Goal: Check status: Check status

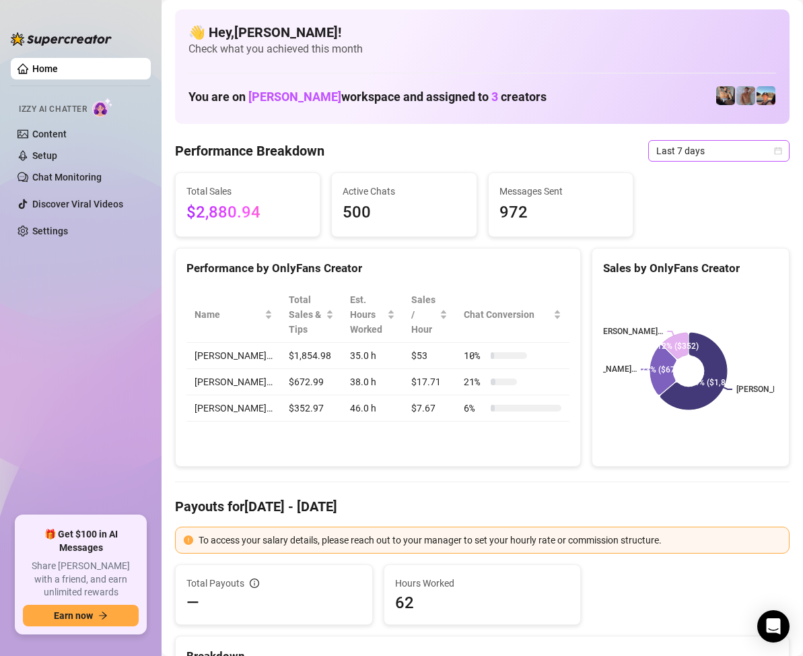
click at [768, 158] on span "Last 7 days" at bounding box center [719, 151] width 125 height 20
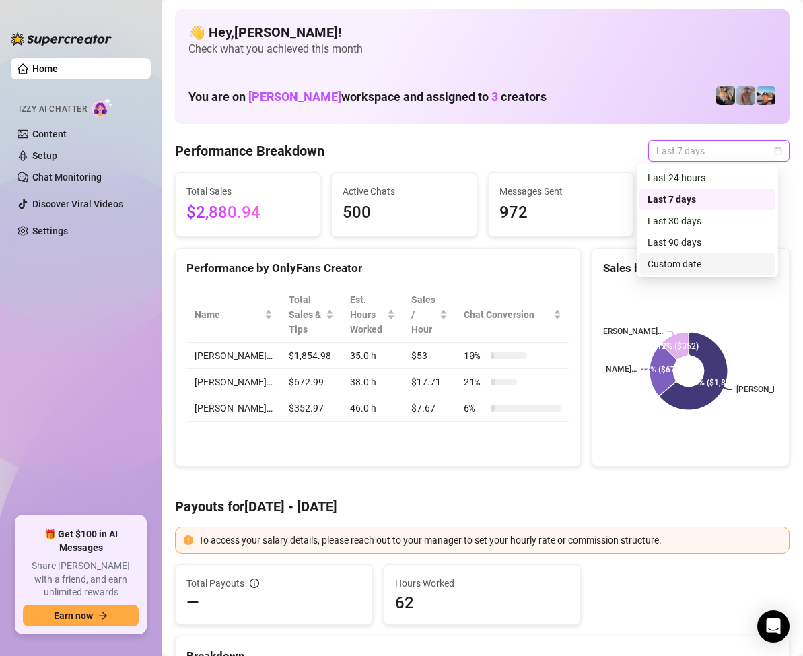
click at [704, 261] on div "Custom date" at bounding box center [708, 264] width 120 height 15
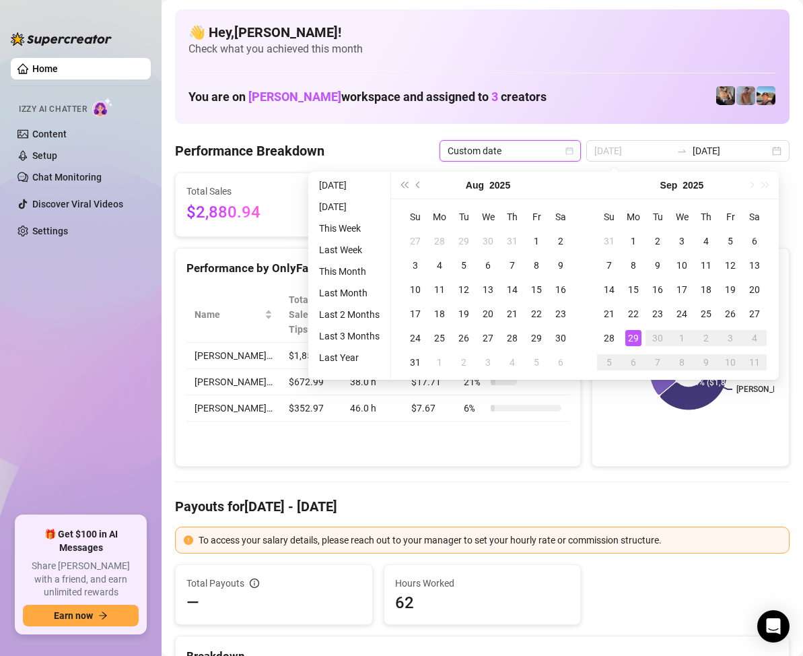
type input "[DATE]"
click at [636, 334] on div "29" at bounding box center [634, 338] width 16 height 16
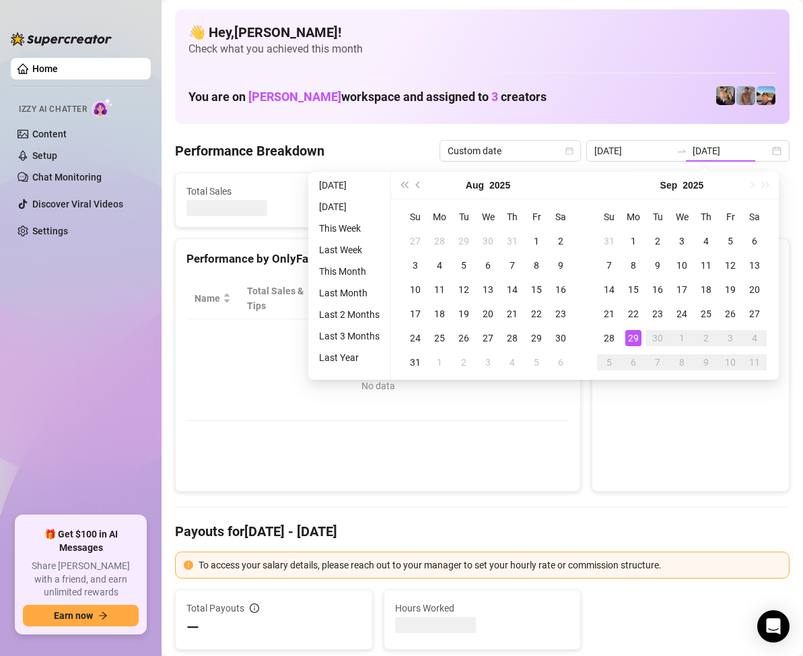
type input "[DATE]"
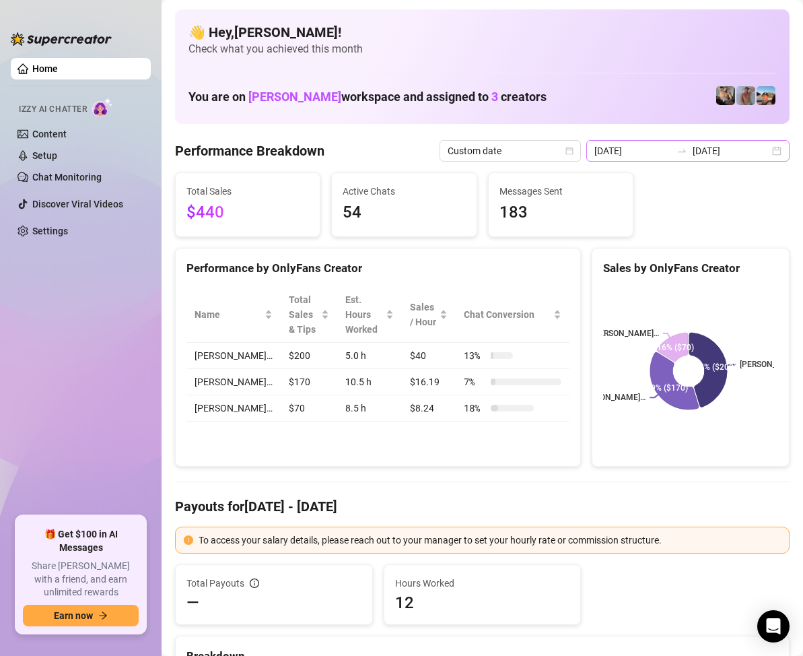
click at [764, 154] on div "[DATE] [DATE]" at bounding box center [688, 151] width 203 height 22
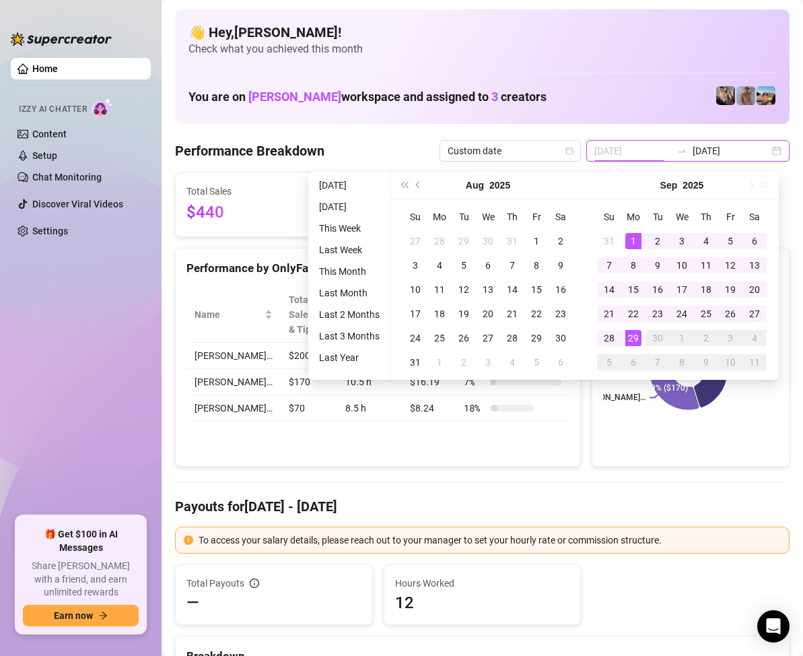
type input "[DATE]"
click at [631, 238] on div "1" at bounding box center [634, 241] width 16 height 16
type input "[DATE]"
click at [635, 344] on div "29" at bounding box center [634, 338] width 16 height 16
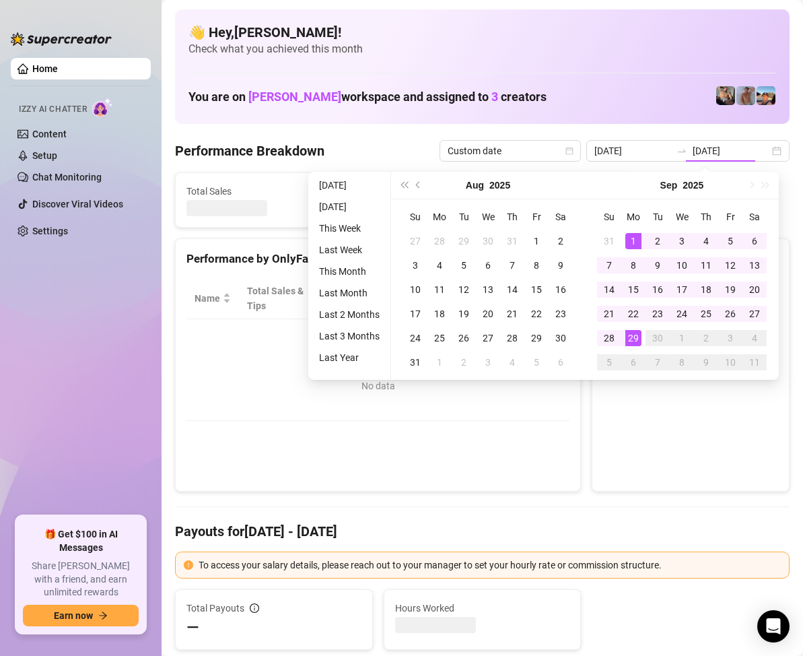
type input "[DATE]"
